Goal: Task Accomplishment & Management: Complete application form

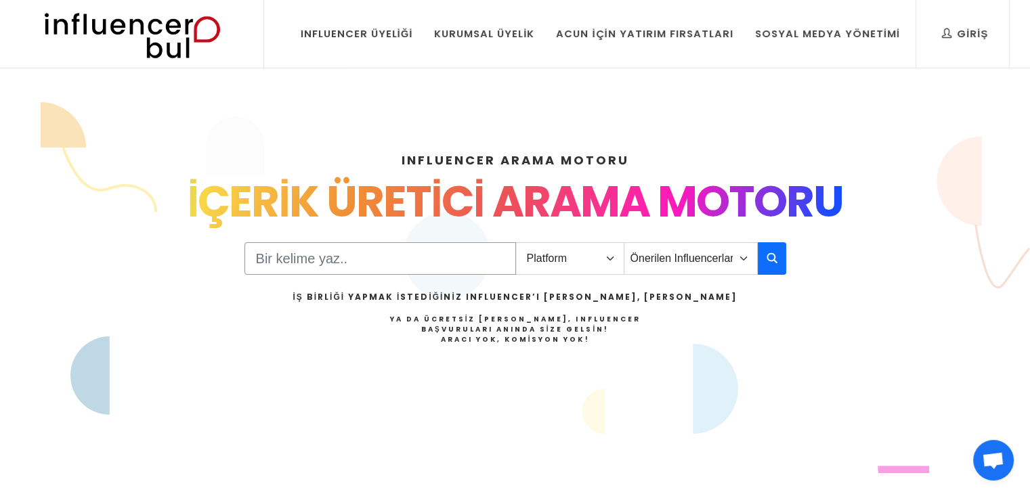
click at [347, 261] on input "Search" at bounding box center [379, 258] width 271 height 32
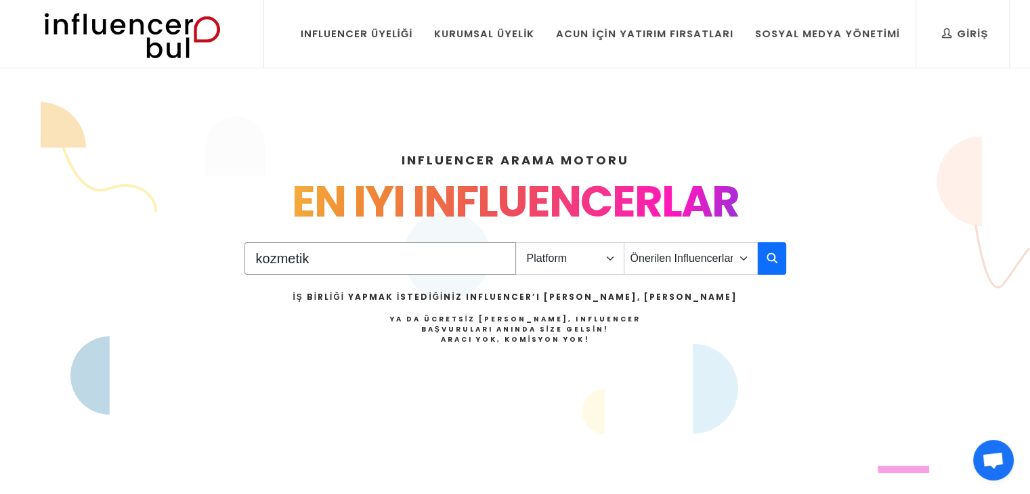
type input "kozmetik"
click at [588, 257] on select "Platform Instagram Facebook Youtube Tiktok Twitter Twitch" at bounding box center [569, 258] width 109 height 32
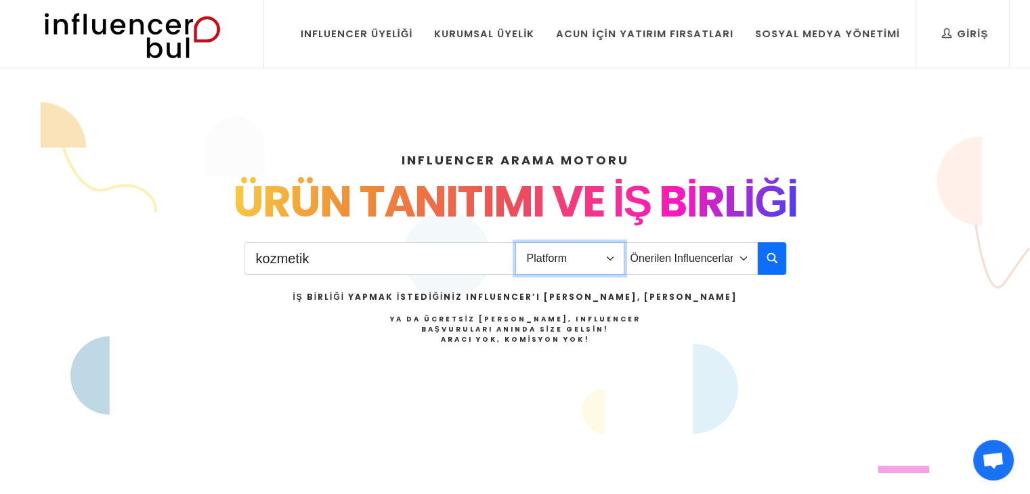
select select "1"
click at [515, 242] on select "Platform Instagram Facebook Youtube Tiktok Twitter Twitch" at bounding box center [569, 258] width 109 height 32
click at [672, 254] on select "Önerilen Influencerlar Aile & Çocuk & Ebeveyn Alışveriş & Giyim & Aksesuar Arab…" at bounding box center [691, 258] width 134 height 32
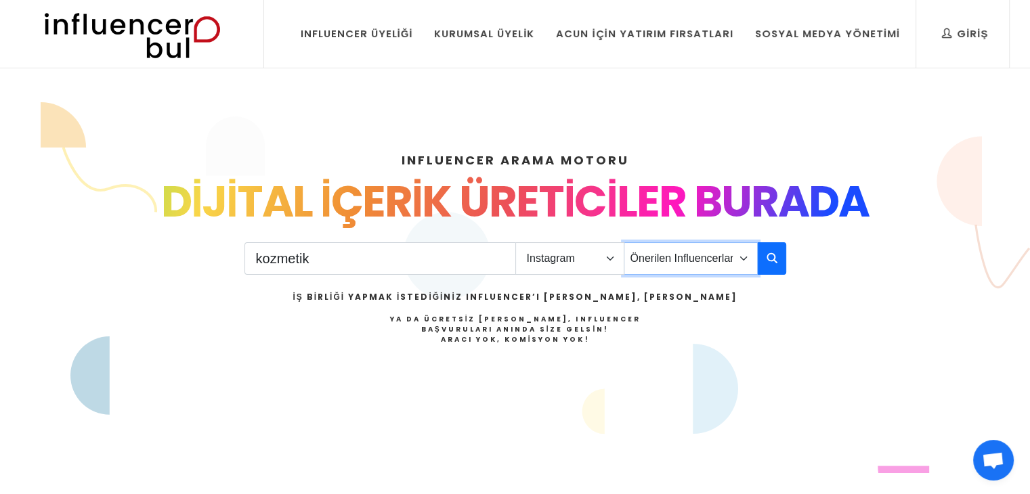
click at [672, 254] on select "Önerilen Influencerlar Aile & Çocuk & Ebeveyn Alışveriş & Giyim & Aksesuar Arab…" at bounding box center [691, 258] width 134 height 32
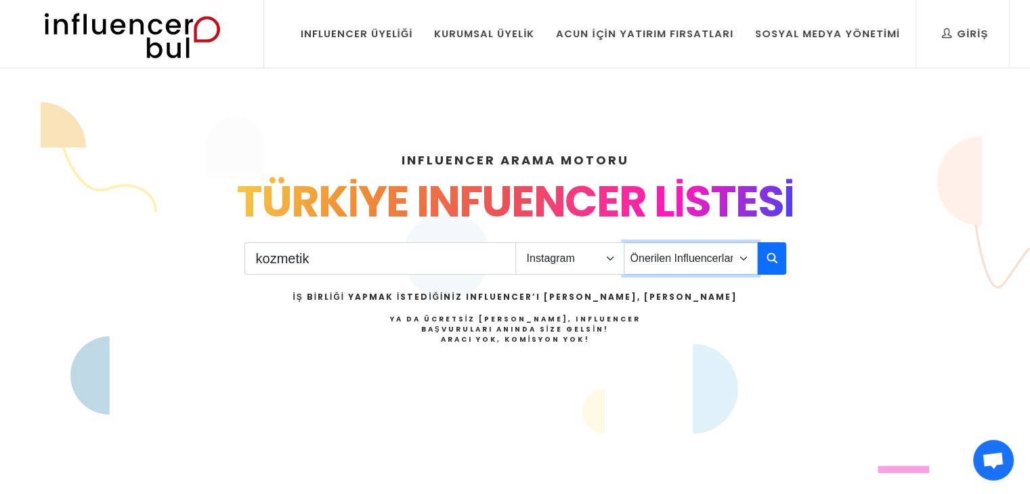
select select "11"
click at [624, 242] on select "Önerilen Influencerlar Aile & Çocuk & Ebeveyn Alışveriş & Giyim & Aksesuar Arab…" at bounding box center [691, 258] width 134 height 32
click at [775, 253] on icon "button" at bounding box center [771, 258] width 11 height 16
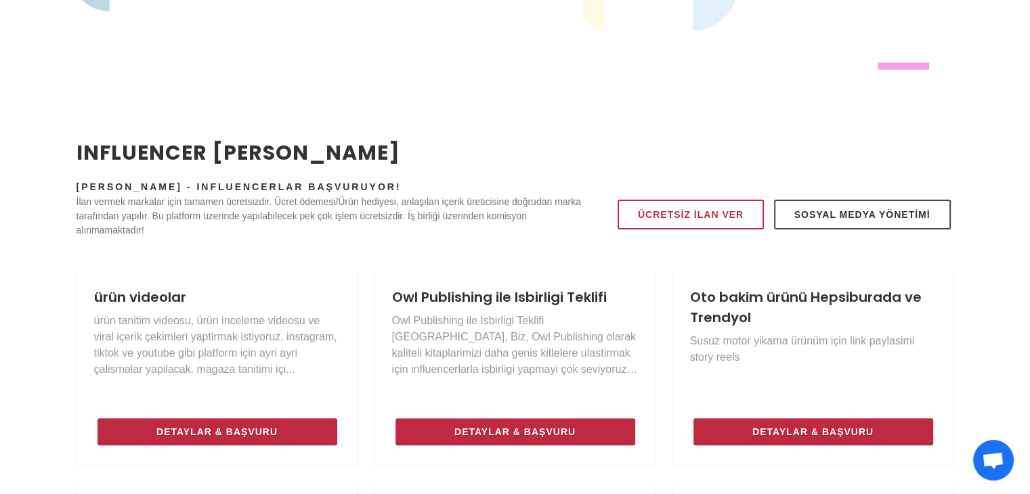
scroll to position [437, 0]
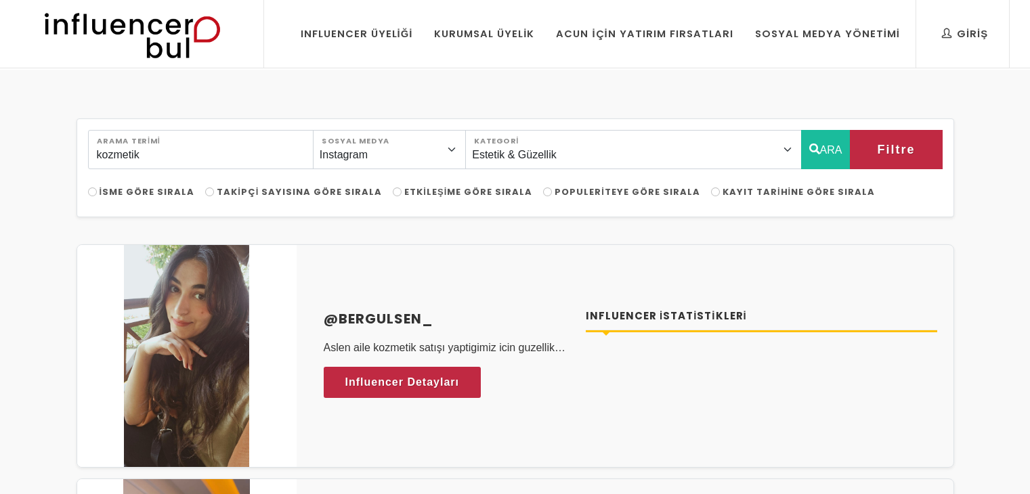
select select "11"
click at [181, 32] on img at bounding box center [131, 34] width 223 height 68
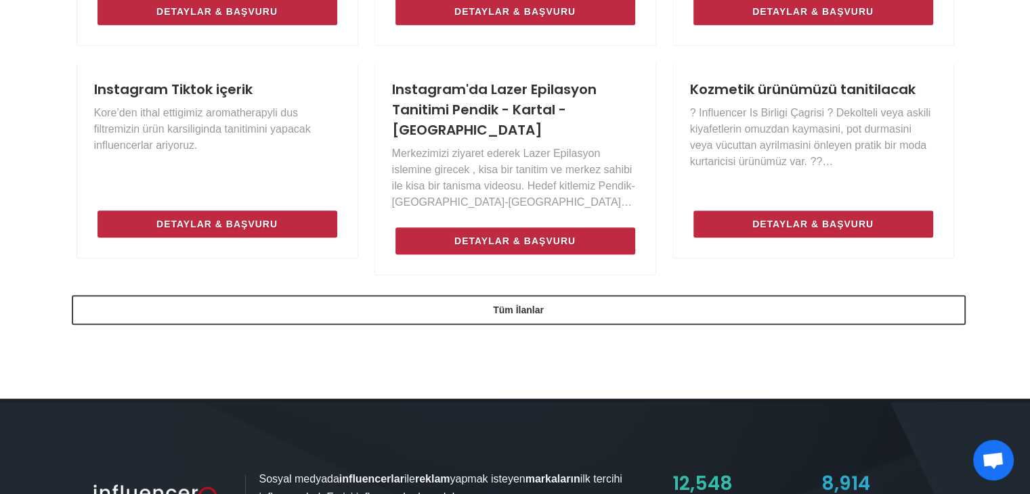
scroll to position [1056, 0]
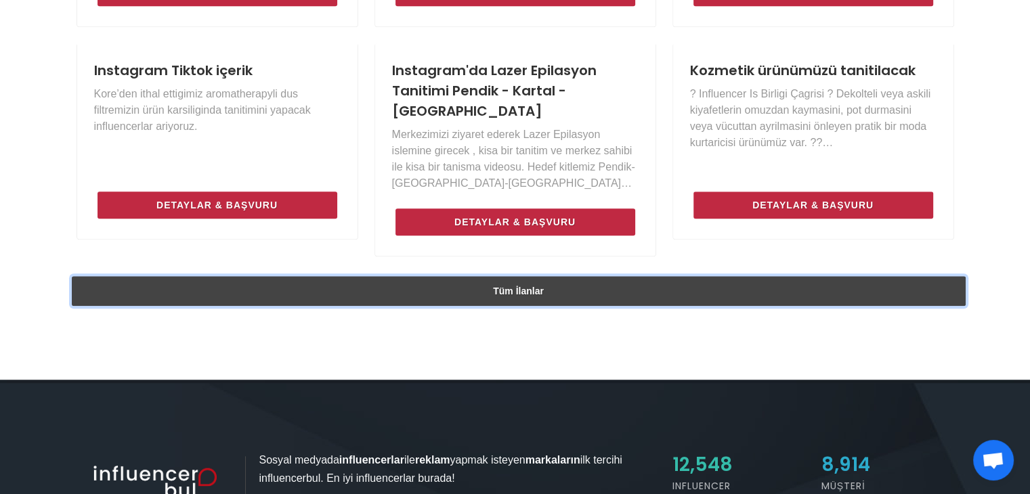
click at [577, 276] on link "Tüm İlanlar" at bounding box center [519, 291] width 894 height 30
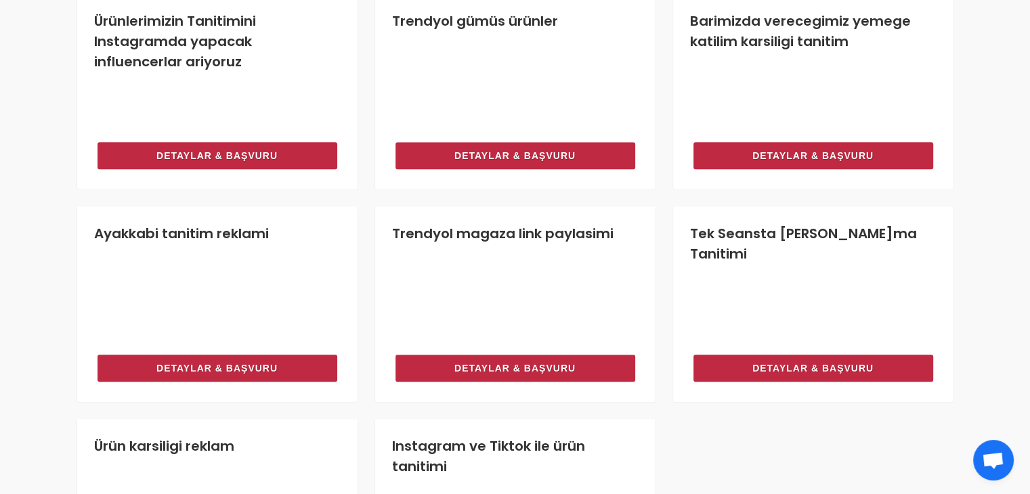
scroll to position [947, 0]
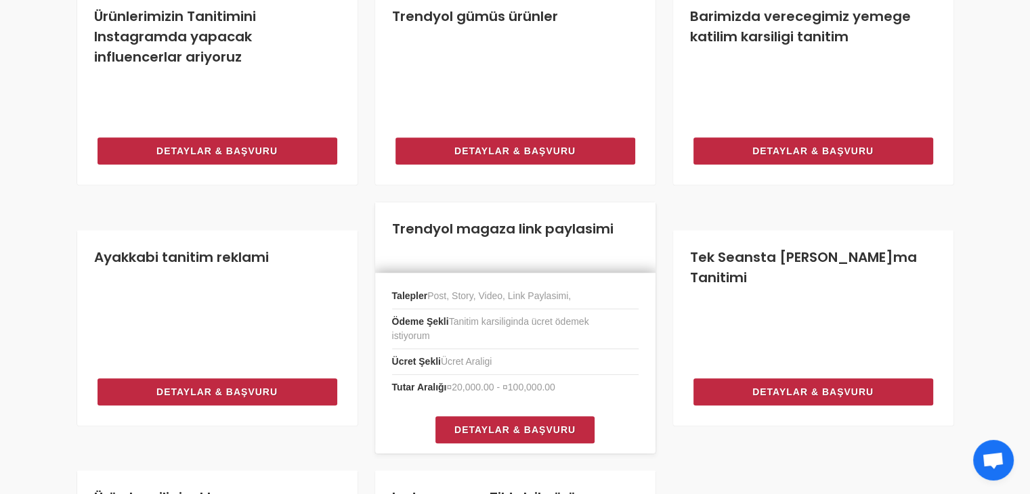
click at [513, 282] on div "Talepler Post, Story, Video, Link [PERSON_NAME], Ödeme Şekli Tanitim karsiligin…" at bounding box center [515, 363] width 280 height 181
click at [517, 430] on span "Detaylar & Başvuru" at bounding box center [503, 430] width 121 height 16
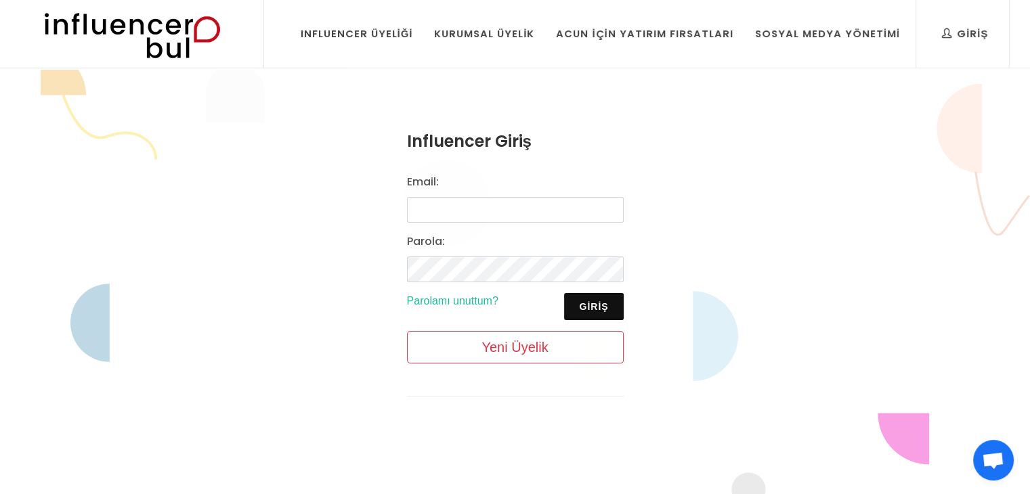
type input "pedalizakimya@gmail.com"
click at [184, 36] on img at bounding box center [131, 34] width 223 height 68
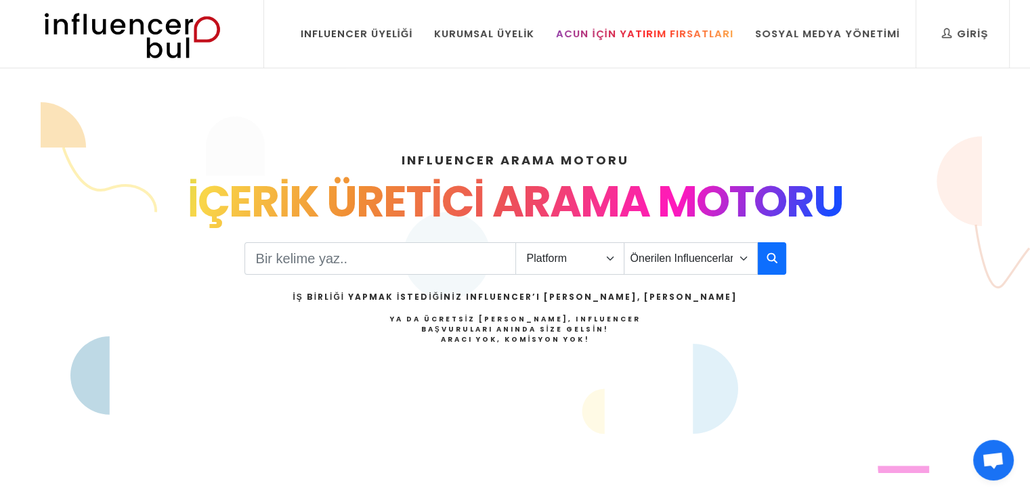
click at [695, 28] on div "Acun İçin Yatırım Fırsatları" at bounding box center [644, 33] width 177 height 15
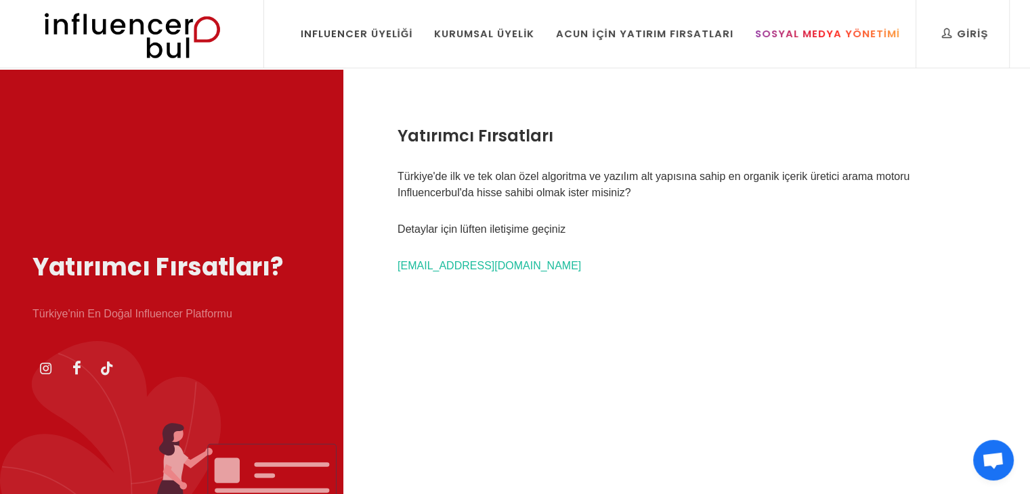
click at [819, 42] on link "Sosyal Medya Yönetimi" at bounding box center [827, 34] width 165 height 68
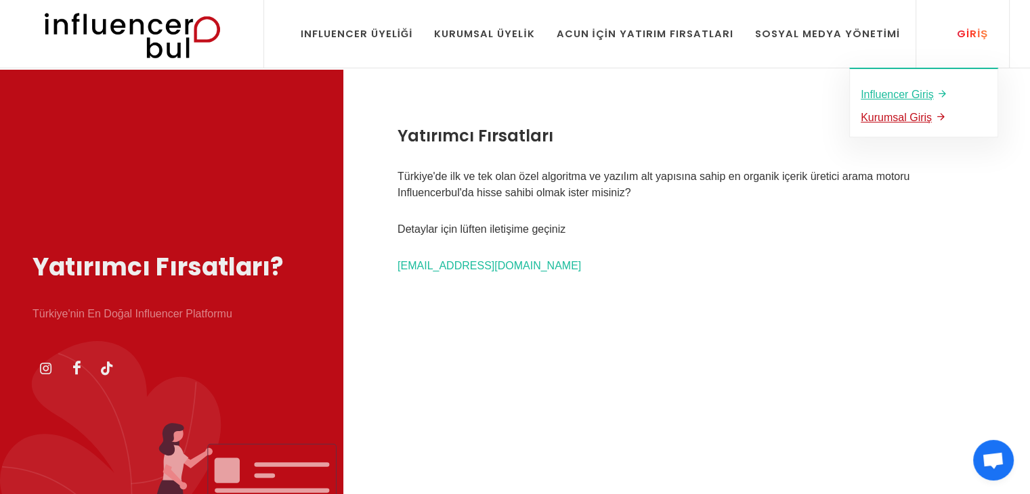
click at [919, 122] on u "Kurumsal Giriş" at bounding box center [896, 118] width 71 height 12
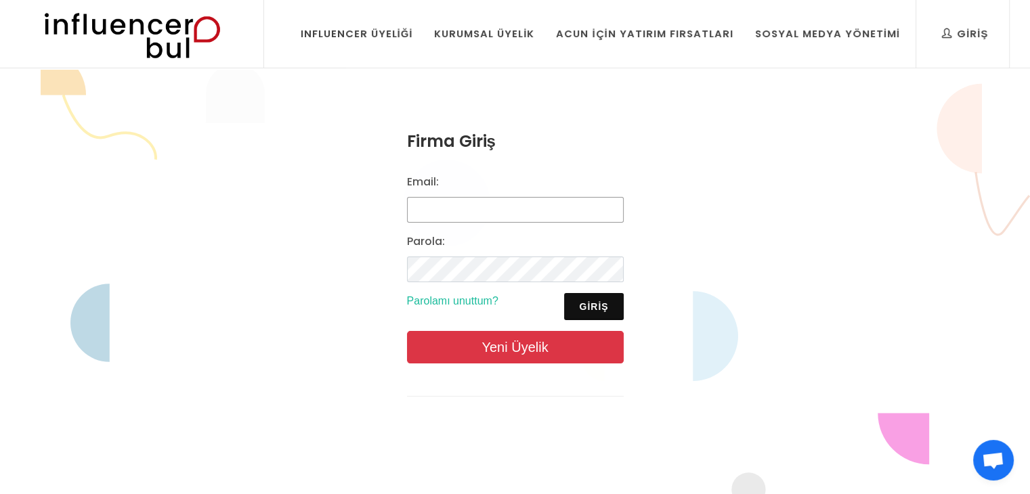
type input "[EMAIL_ADDRESS][DOMAIN_NAME]"
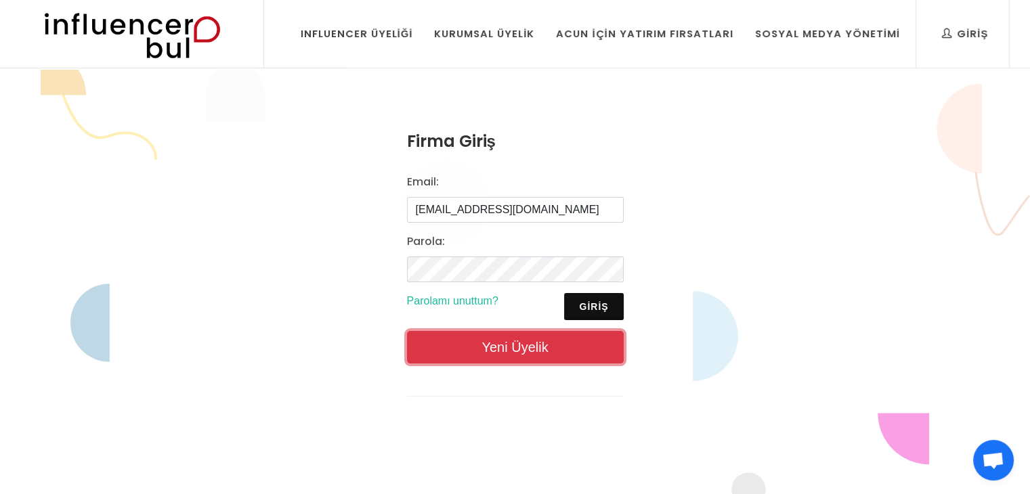
click at [544, 345] on link "Yeni Üyelik" at bounding box center [515, 347] width 217 height 32
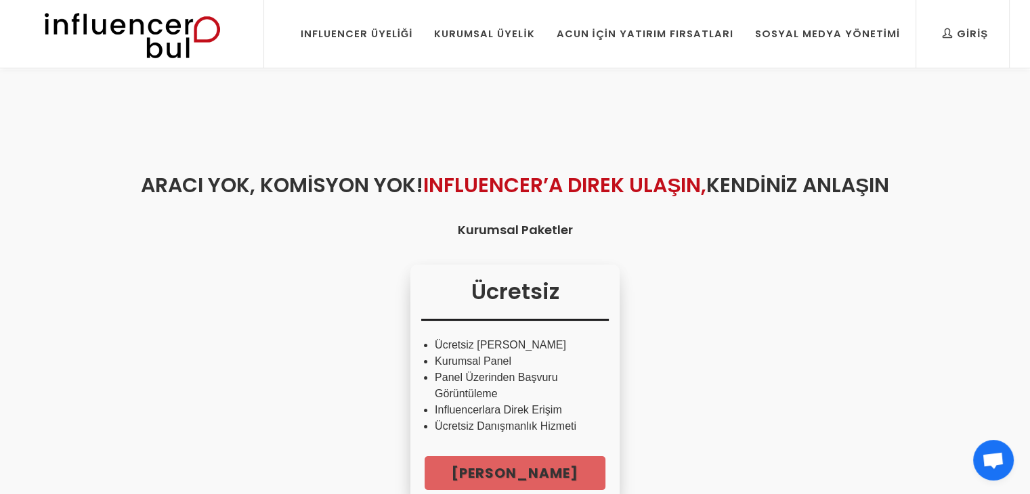
scroll to position [68, 0]
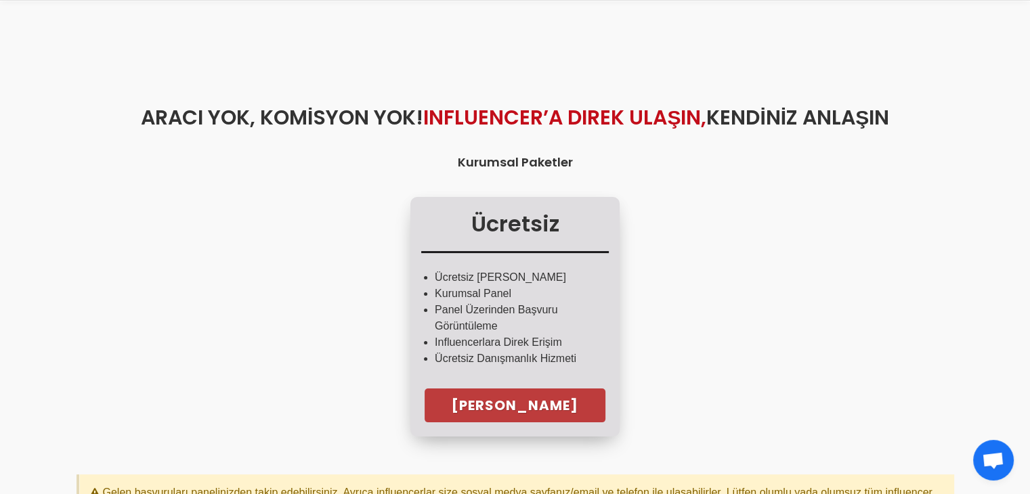
click at [527, 406] on link "Hemen Başla" at bounding box center [515, 406] width 181 height 34
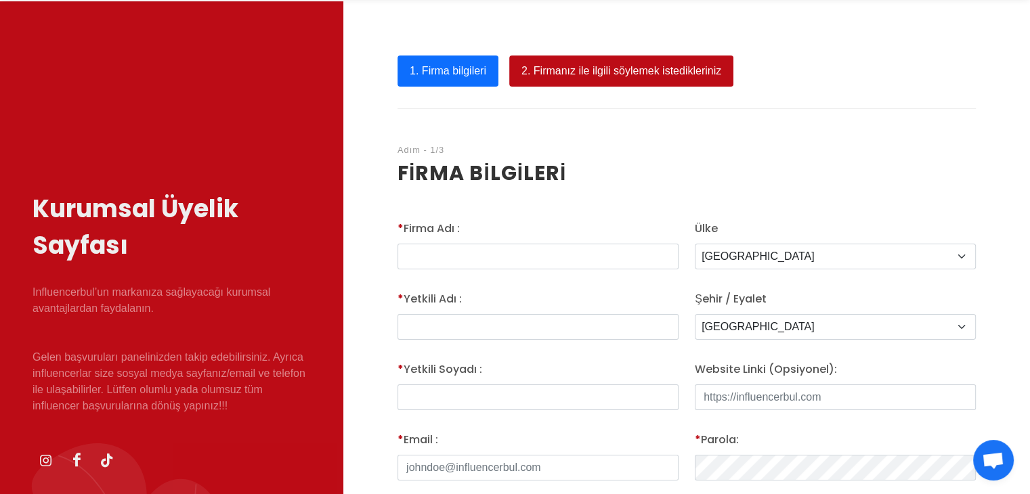
scroll to position [135, 0]
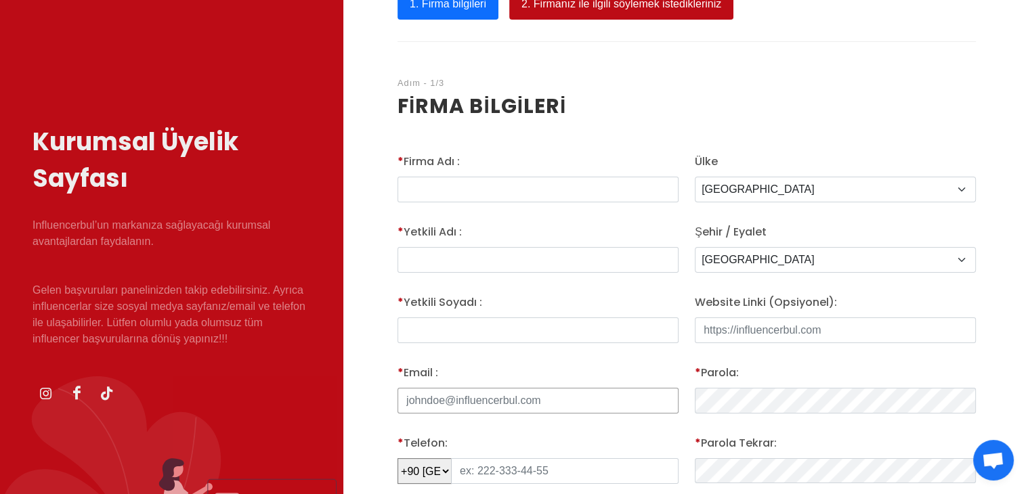
type input "[EMAIL_ADDRESS][DOMAIN_NAME]"
click at [536, 190] on input "* Firma Adı :" at bounding box center [537, 190] width 281 height 26
type input "[PERSON_NAME]"
click at [445, 264] on input "text" at bounding box center [537, 260] width 281 height 26
type input "t"
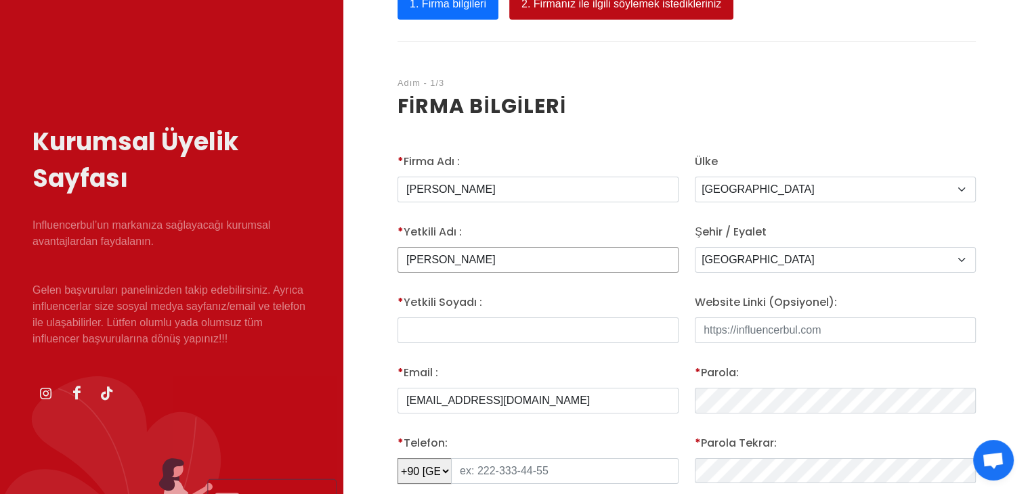
type input "[PERSON_NAME]"
click at [776, 268] on select "[GEOGRAPHIC_DATA] Adiyaman Afyon Agri [GEOGRAPHIC_DATA] [GEOGRAPHIC_DATA] [GEOG…" at bounding box center [835, 260] width 281 height 26
select select "3669"
click at [695, 247] on select "[GEOGRAPHIC_DATA] Adiyaman Afyon Agri [GEOGRAPHIC_DATA] [GEOGRAPHIC_DATA] [GEOG…" at bounding box center [835, 260] width 281 height 26
click at [517, 334] on input "* Yetkili Adı :" at bounding box center [537, 331] width 281 height 26
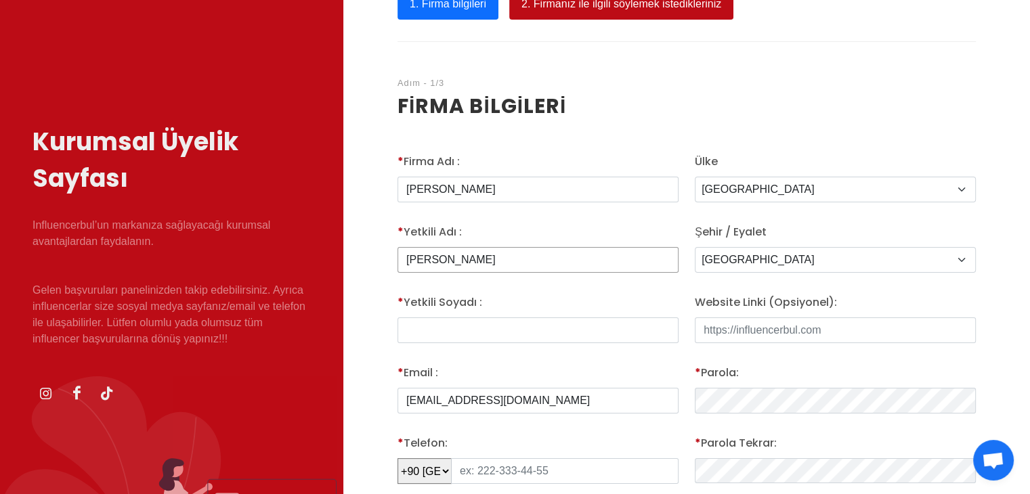
click at [507, 255] on input "Tuncer Kaya" at bounding box center [537, 260] width 281 height 26
type input "Tuncer"
drag, startPoint x: 483, startPoint y: 320, endPoint x: 475, endPoint y: 326, distance: 10.3
click at [483, 320] on input "* Yetkili Adı :" at bounding box center [537, 331] width 281 height 26
type input "Kaya"
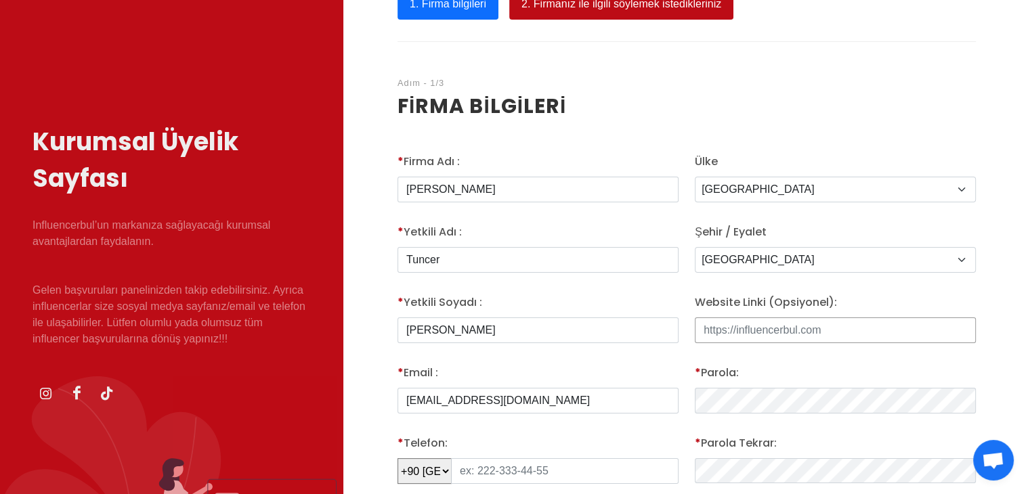
click at [789, 334] on input "Website Linki (Opsiyonel):" at bounding box center [835, 331] width 281 height 26
click at [613, 365] on div "* Email : pedalizakimya@gmail.com" at bounding box center [537, 389] width 281 height 49
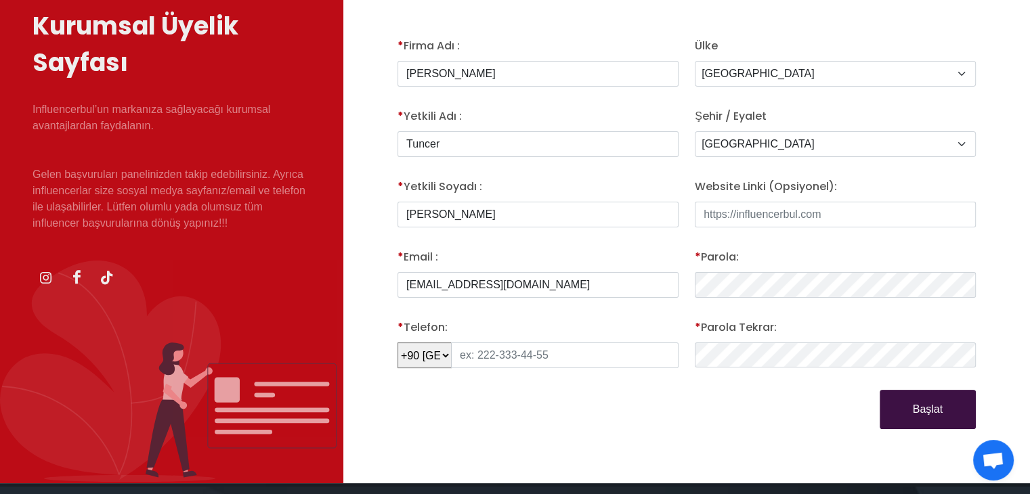
scroll to position [271, 0]
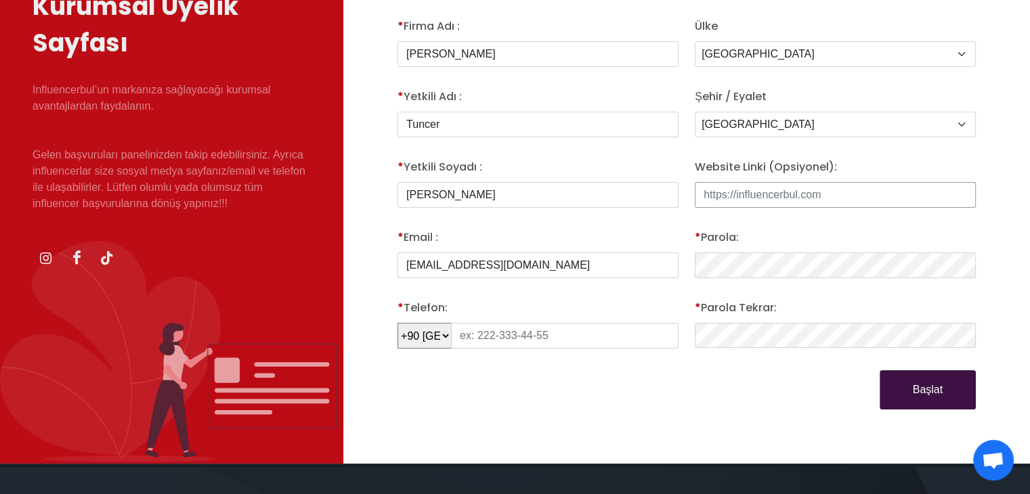
type input "pedalizakimya@gmail.com"
click at [658, 374] on div "Başlat" at bounding box center [686, 389] width 594 height 39
drag, startPoint x: 842, startPoint y: 185, endPoint x: 477, endPoint y: 190, distance: 365.7
click at [477, 190] on div "* Firma Adı : Pedaliza Kimya * Yetkili Adı : Tuncer * Yetkili Soyadı : Kaya * E…" at bounding box center [686, 213] width 594 height 391
click at [734, 418] on div "1. Firma bilgileri 2. Firmanız ile ilgili söylemek istedikleriniz Adım - 1/3 Fi…" at bounding box center [686, 131] width 687 height 665
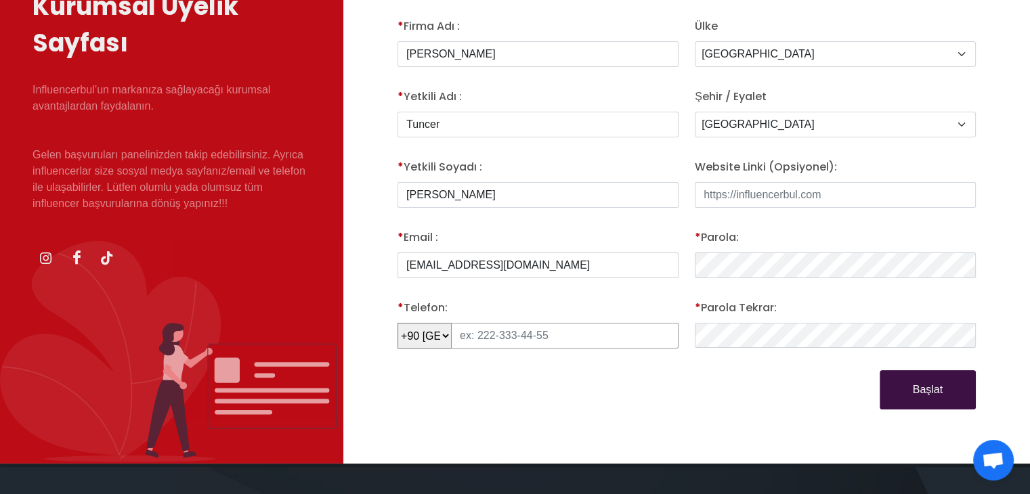
click at [477, 331] on input "text" at bounding box center [564, 336] width 227 height 26
type input "552 630 36 93"
click at [965, 390] on button "Başlat" at bounding box center [927, 389] width 96 height 39
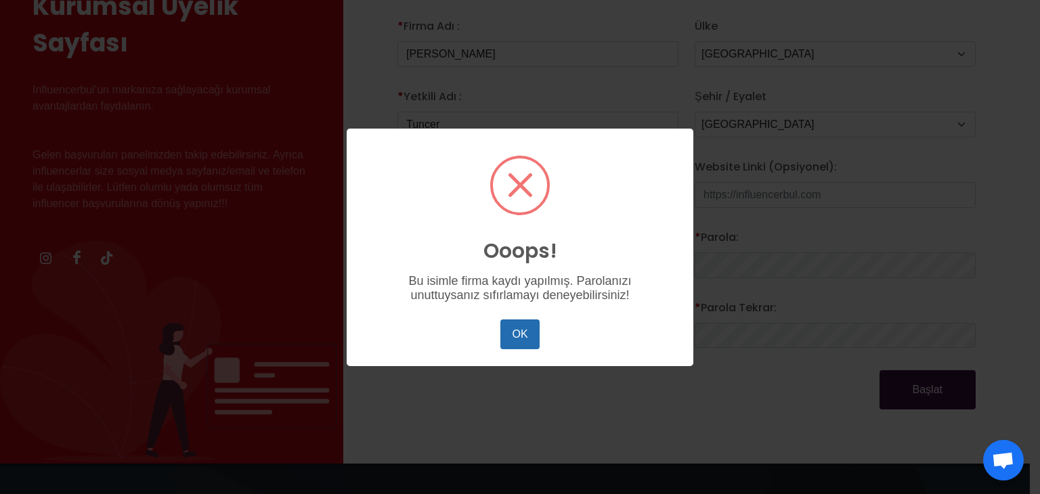
click at [520, 338] on button "OK" at bounding box center [519, 335] width 39 height 30
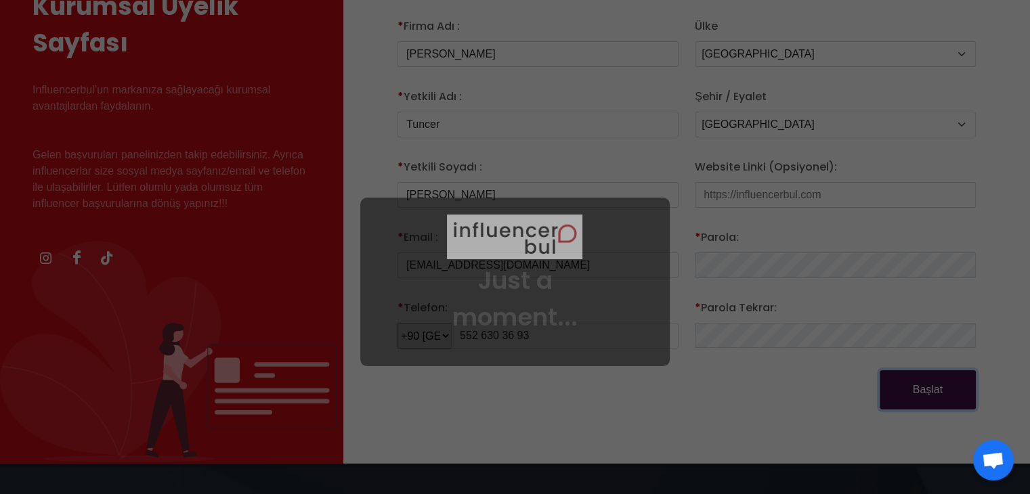
scroll to position [0, 0]
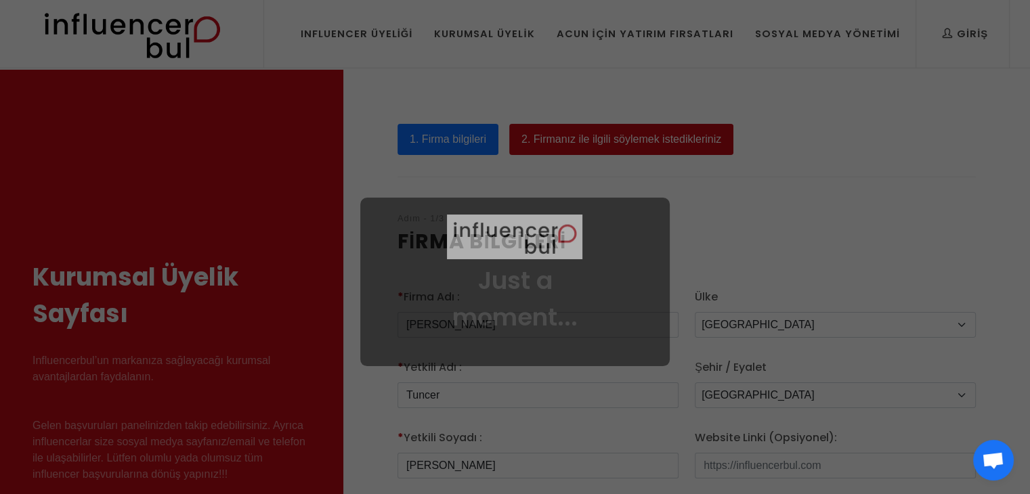
click at [557, 246] on img at bounding box center [514, 237] width 135 height 45
click at [523, 89] on div at bounding box center [515, 247] width 1030 height 494
click at [575, 303] on h1 "Just a moment..." at bounding box center [514, 299] width 137 height 73
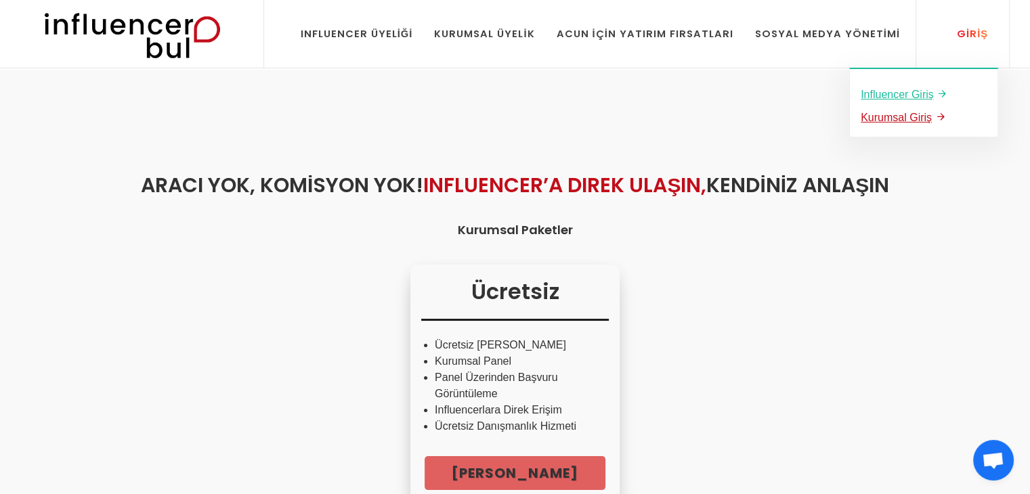
click at [921, 114] on u "Kurumsal Giriş" at bounding box center [896, 118] width 71 height 12
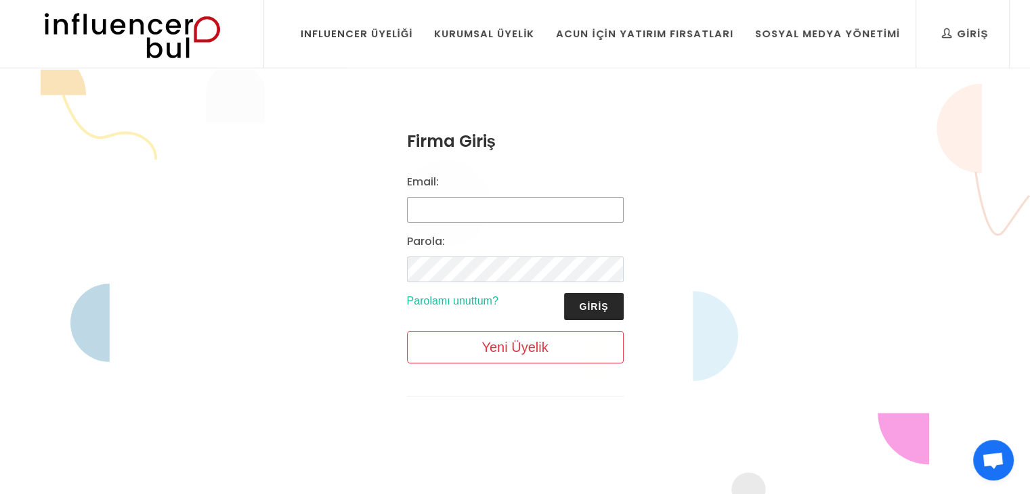
type input "pedalizakimya@gmail.com"
click at [589, 301] on button "Giriş" at bounding box center [593, 306] width 59 height 27
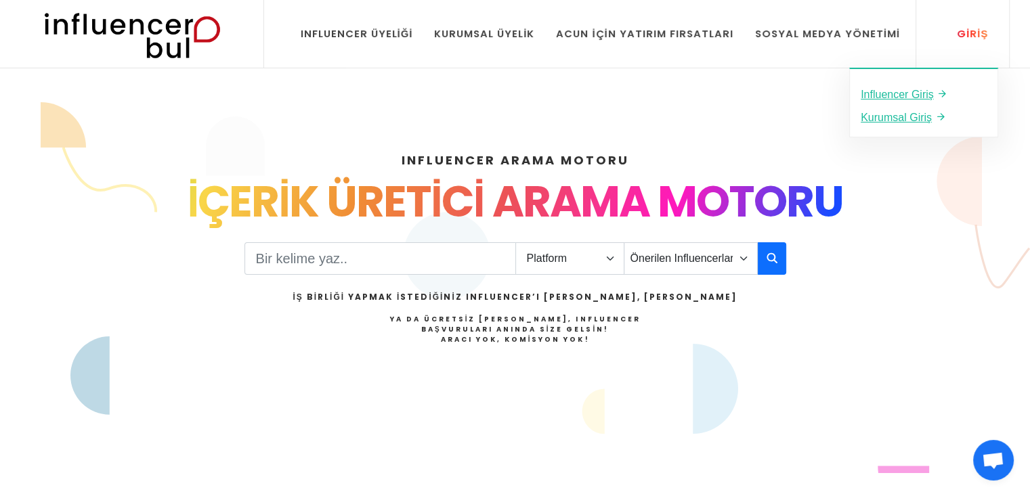
click at [967, 35] on div "Giriş" at bounding box center [965, 33] width 46 height 15
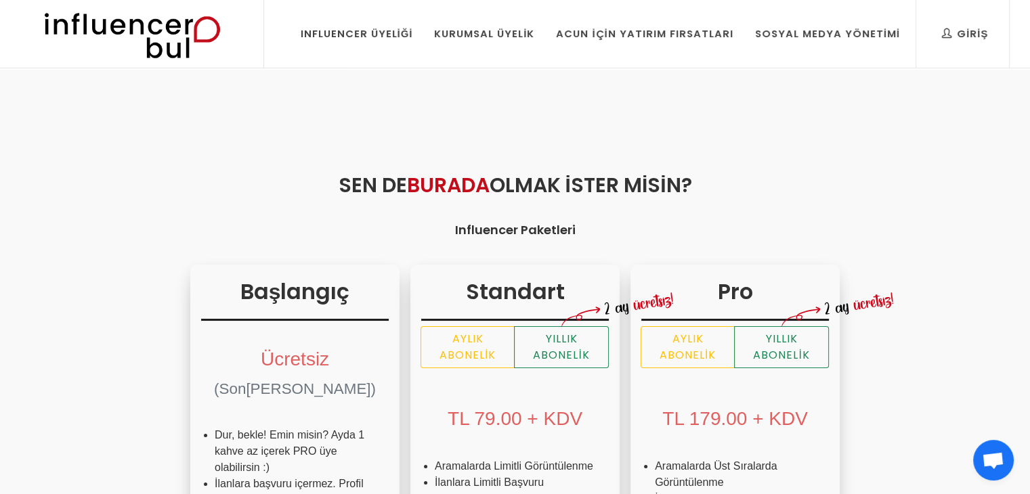
click at [173, 28] on img at bounding box center [131, 34] width 223 height 68
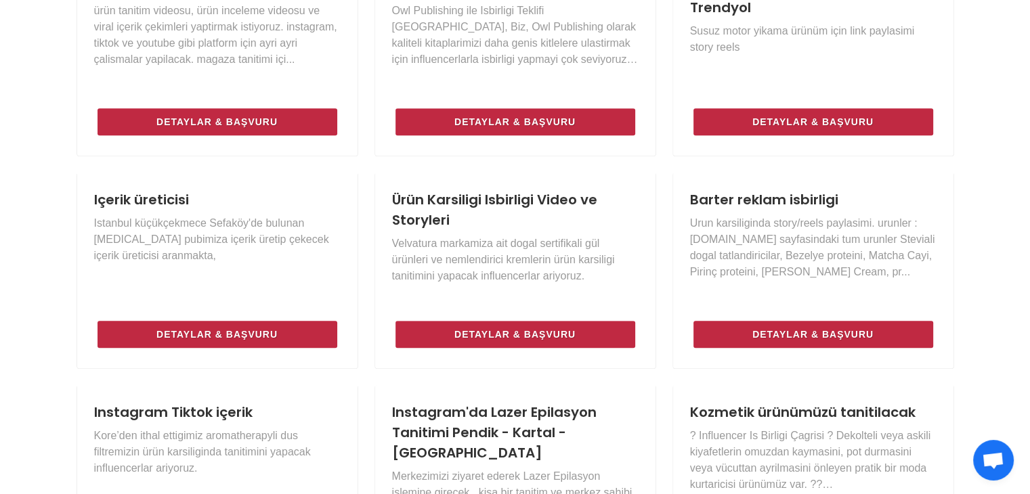
scroll to position [745, 0]
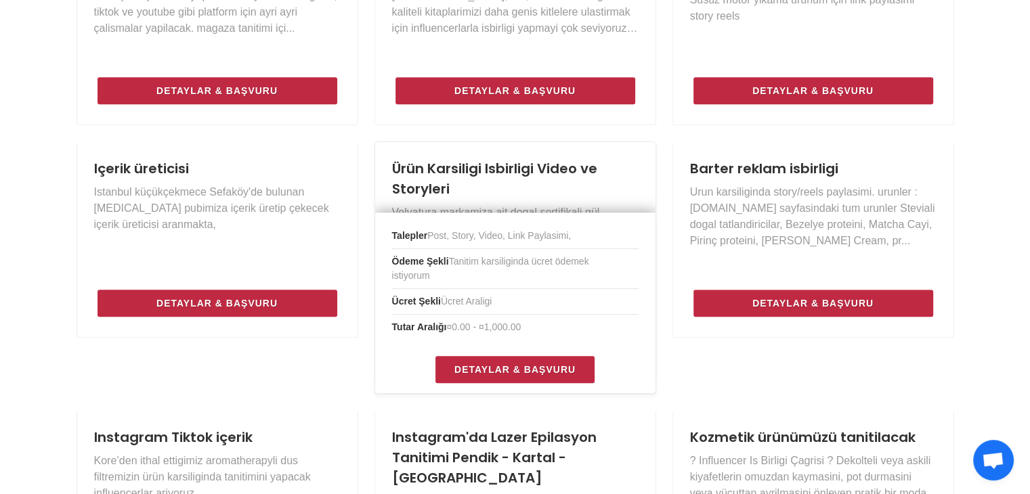
click at [544, 188] on h3 "Ürün Karsiligi Isbirligi Video ve Storyleri" at bounding box center [515, 178] width 246 height 41
click at [544, 366] on span "Detaylar & Başvuru" at bounding box center [503, 370] width 121 height 16
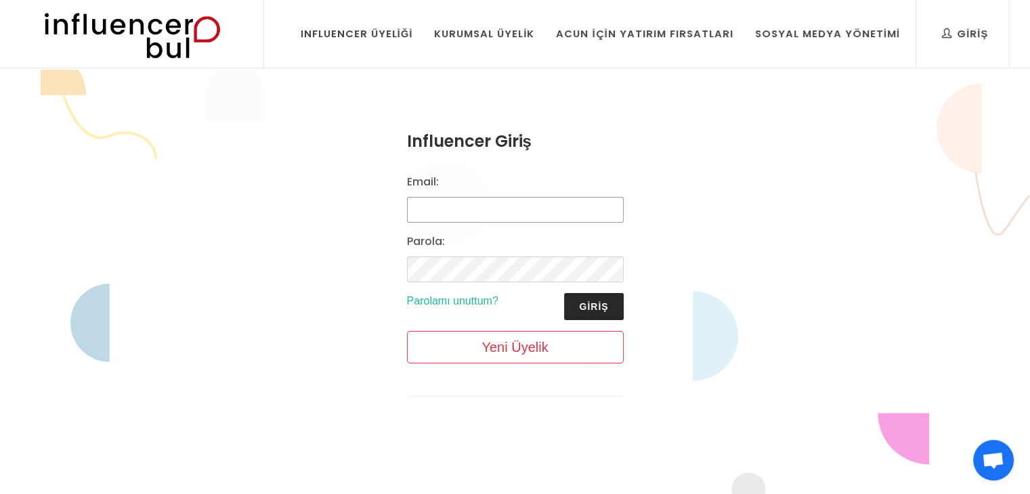
type input "[EMAIL_ADDRESS][DOMAIN_NAME]"
click at [615, 307] on button "Giriş" at bounding box center [593, 306] width 59 height 27
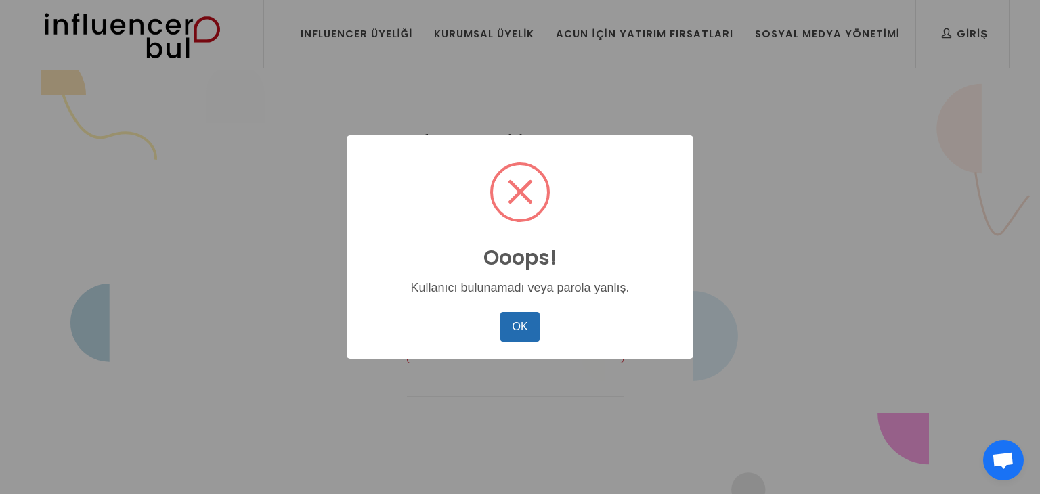
click at [524, 324] on button "OK" at bounding box center [519, 327] width 39 height 30
